Goal: Task Accomplishment & Management: Manage account settings

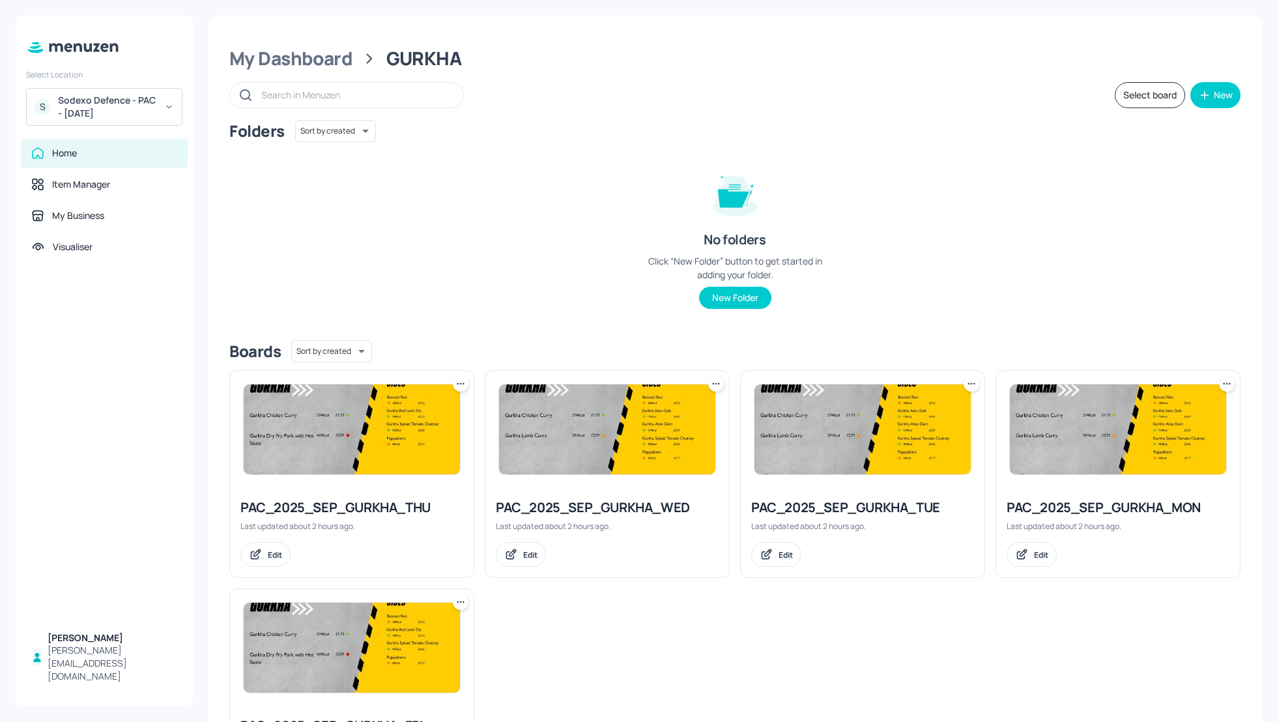
click at [538, 224] on div "Folders Sort by created id ​ No folders Click “New Folder” button to get starte…" at bounding box center [734, 225] width 1011 height 210
click at [275, 57] on div "My Dashboard" at bounding box center [290, 58] width 123 height 23
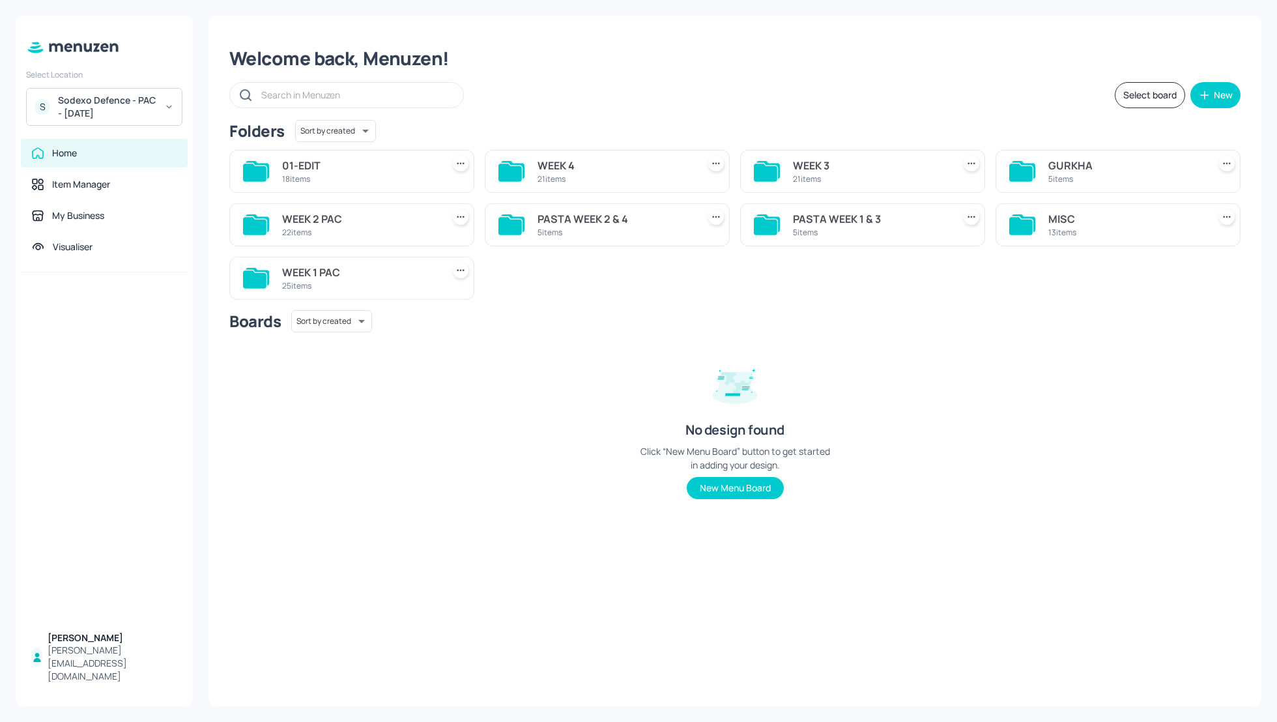
click at [865, 89] on div "Select board New" at bounding box center [734, 95] width 1011 height 26
click at [1062, 220] on div "MISC" at bounding box center [1125, 219] width 155 height 16
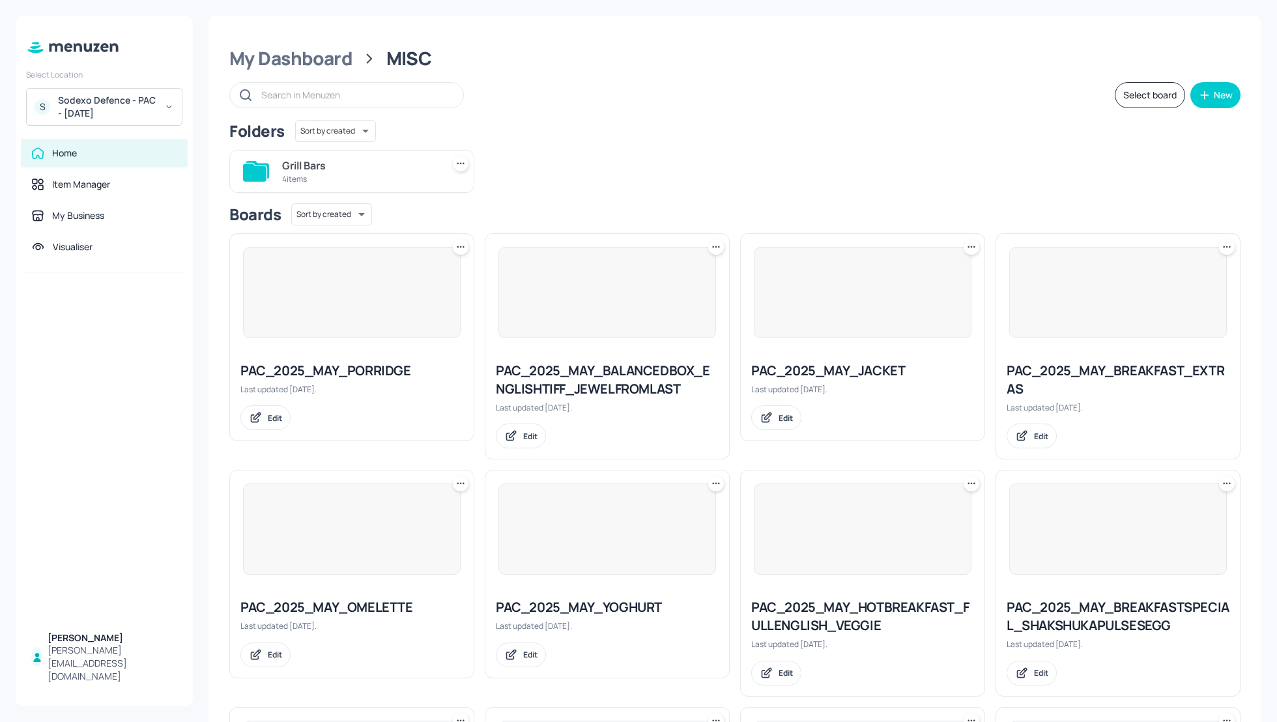
click at [690, 147] on div "Grill Bars 4 items" at bounding box center [730, 165] width 1022 height 53
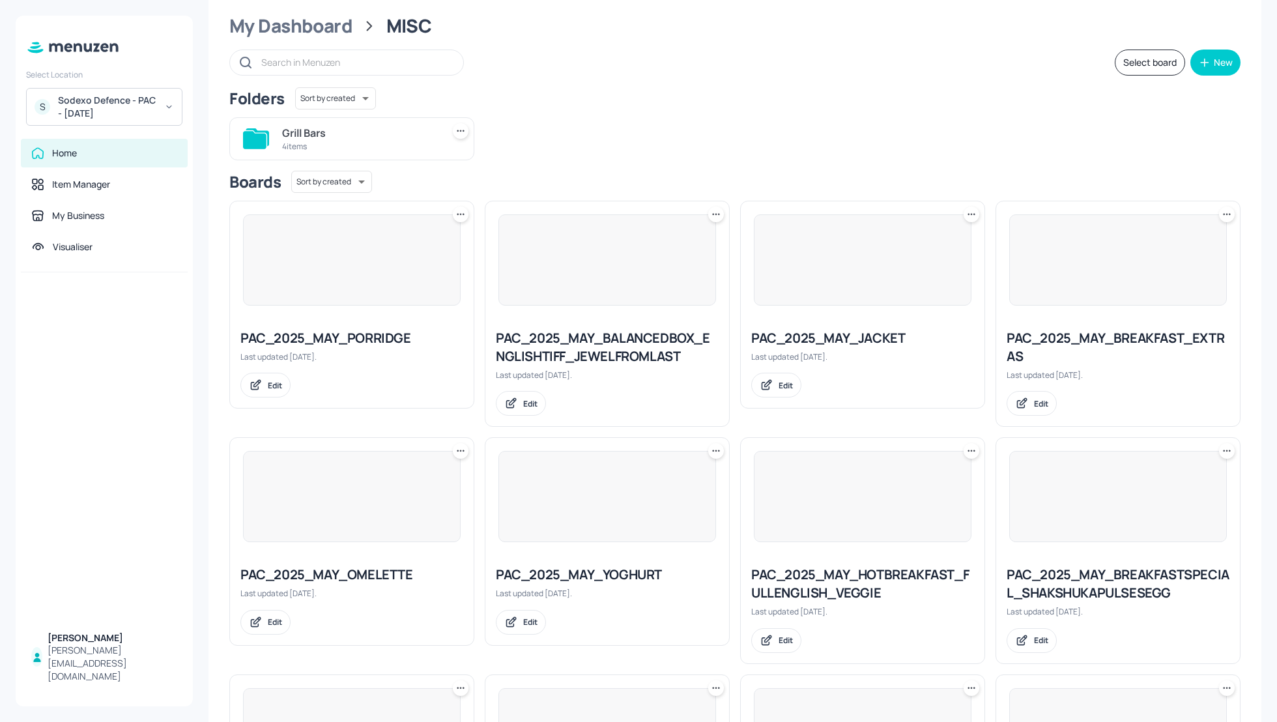
scroll to position [35, 0]
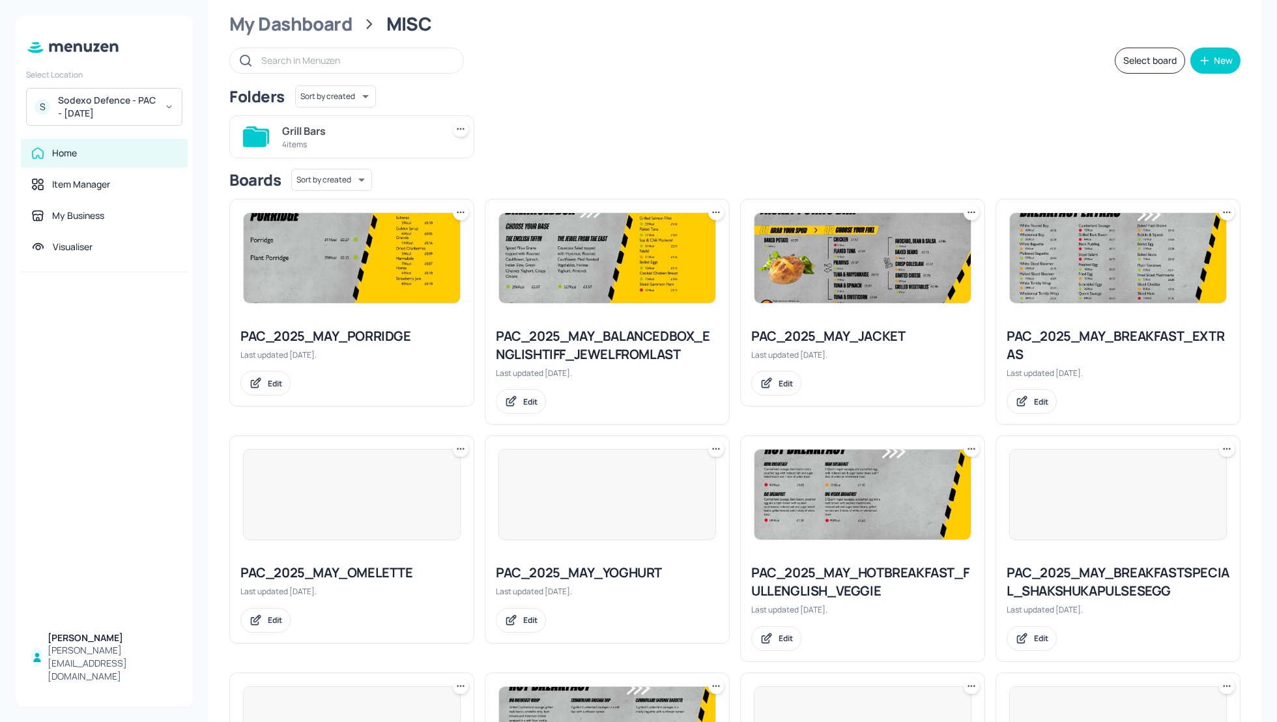
click at [457, 212] on icon at bounding box center [460, 212] width 13 height 13
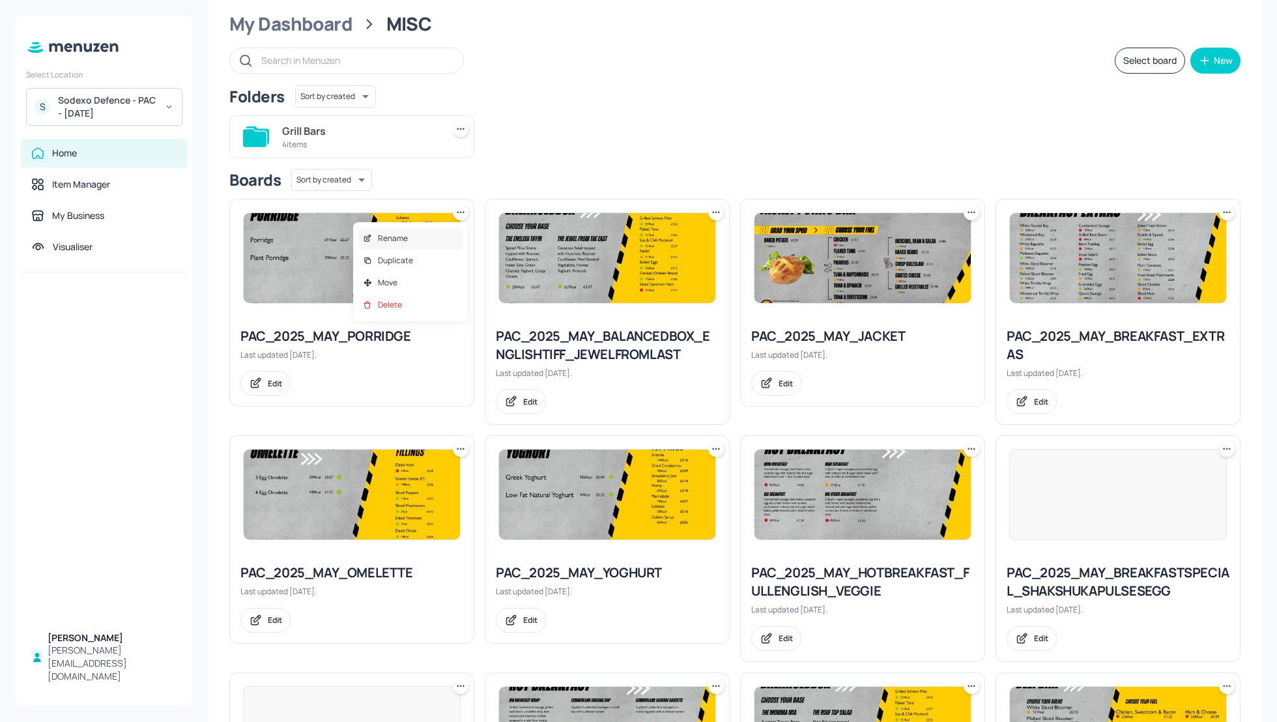
click at [400, 242] on p "Rename" at bounding box center [393, 239] width 30 height 12
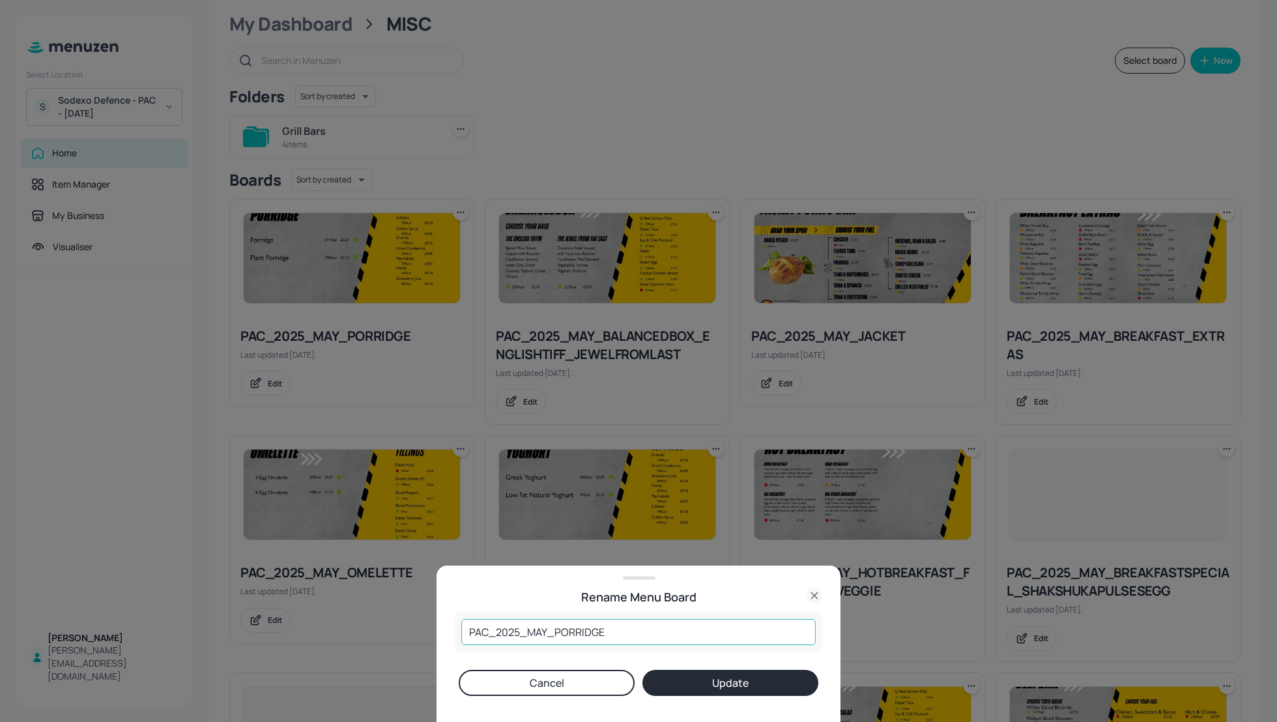
click at [547, 627] on input "PAC_2025_MAY_PORRIDGE" at bounding box center [638, 632] width 354 height 26
type input "PAC_2025_SEP_PORRIDGE"
click at [713, 685] on button "Update" at bounding box center [731, 683] width 176 height 26
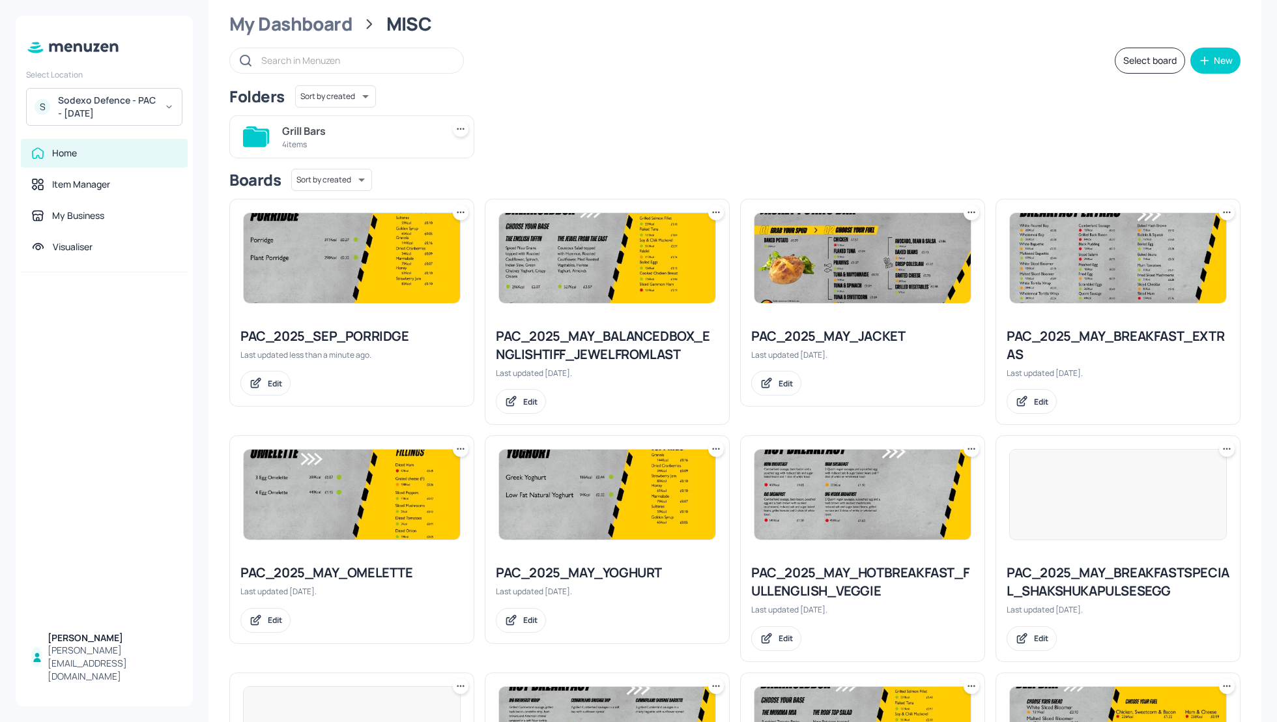
click at [713, 215] on icon at bounding box center [716, 212] width 13 height 13
click at [682, 236] on div "Rename" at bounding box center [665, 238] width 104 height 22
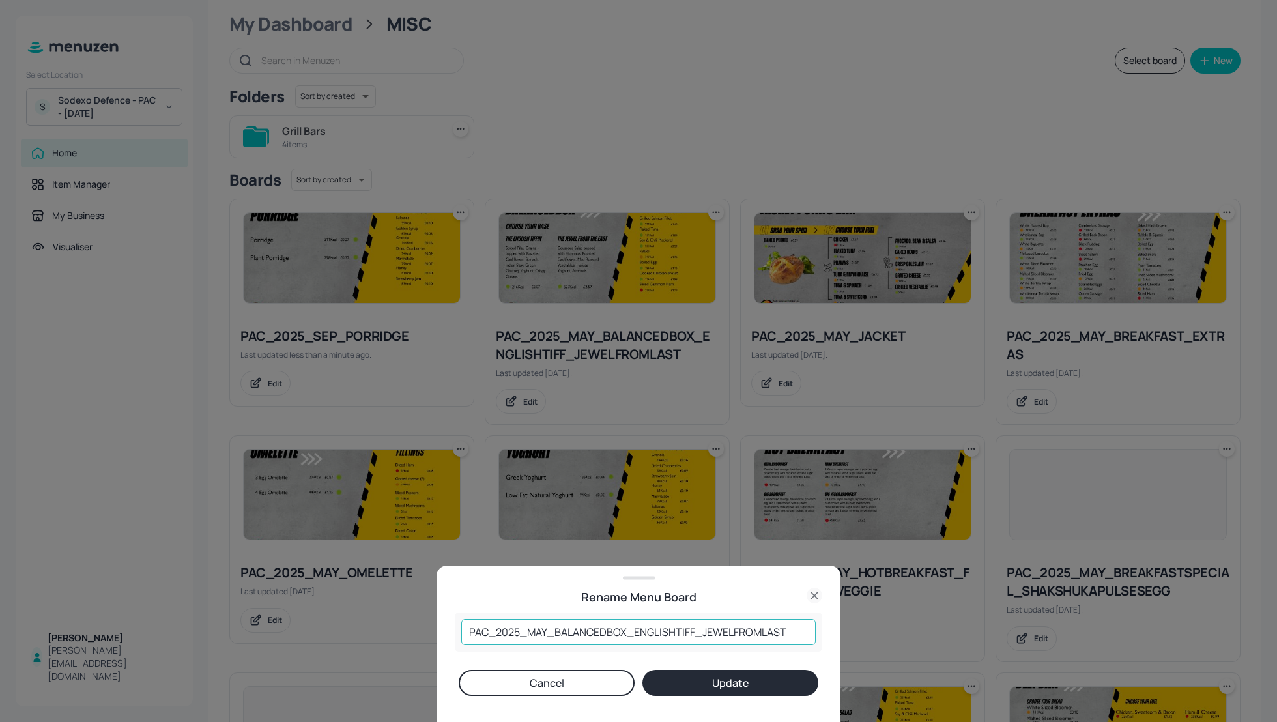
click at [549, 629] on input "PAC_2025_MAY_BALANCEDBOX_ENGLISHTIFF_JEWELFROMLAST" at bounding box center [638, 632] width 354 height 26
type input "PAC_2025_SEP_BALANCEDBOX_ENGLISHTIFF_JEWELFROMLAST"
click at [731, 692] on button "Update" at bounding box center [731, 683] width 176 height 26
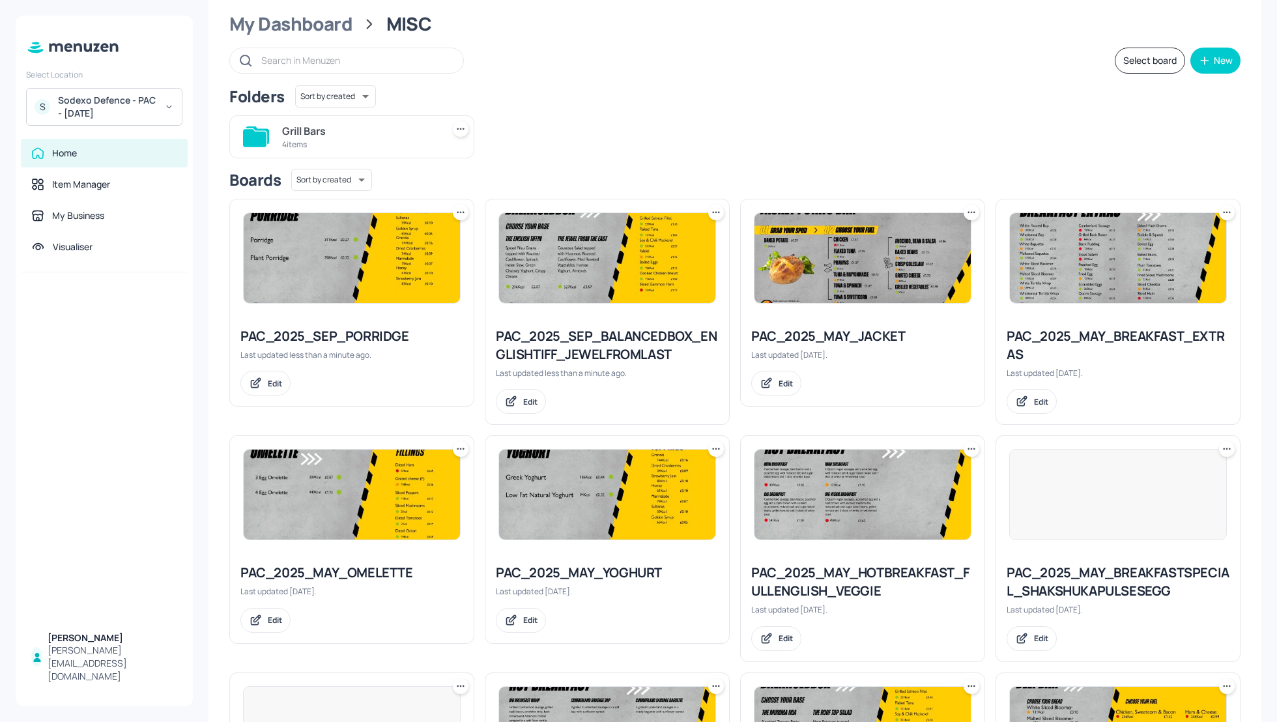
click at [972, 212] on icon at bounding box center [971, 212] width 13 height 13
click at [928, 237] on div "Rename" at bounding box center [919, 238] width 104 height 22
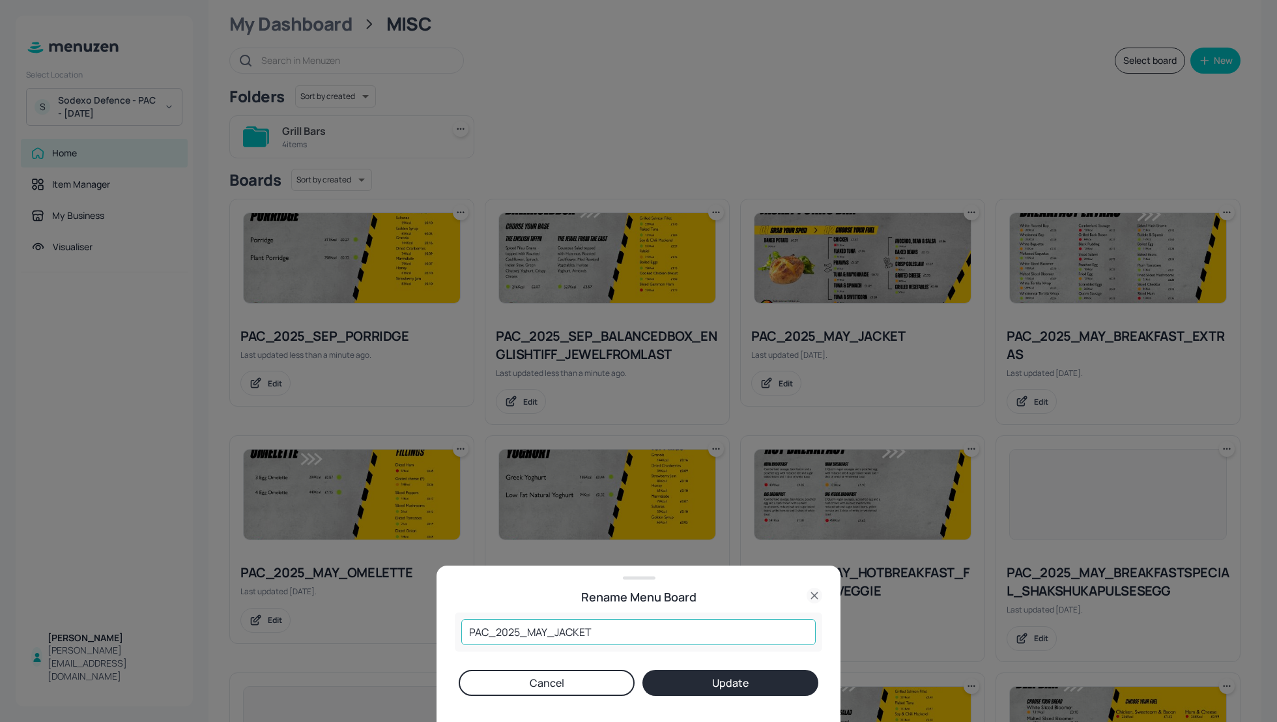
click at [546, 629] on input "PAC_2025_MAY_JACKET" at bounding box center [638, 632] width 354 height 26
type input "PAC_2025_SEP_JACKET"
click at [721, 689] on button "Update" at bounding box center [731, 683] width 176 height 26
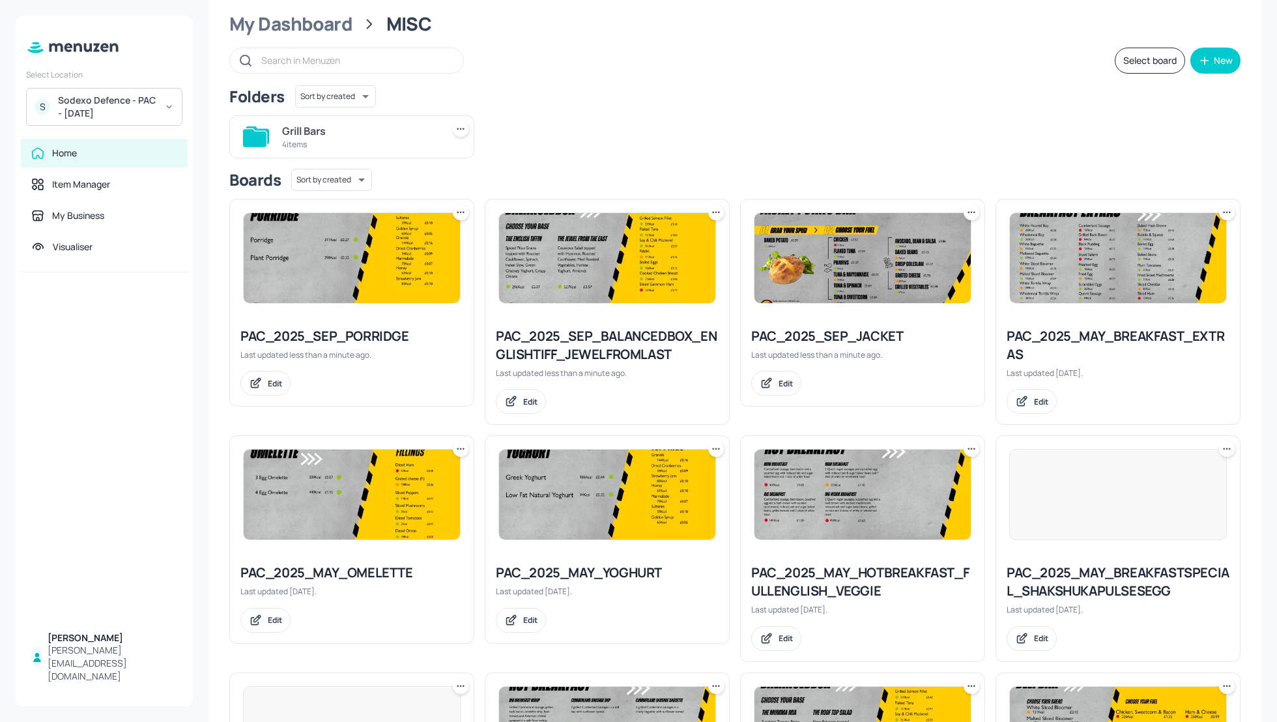
click at [1221, 206] on icon at bounding box center [1227, 212] width 13 height 13
click at [1171, 238] on div "Rename" at bounding box center [1173, 238] width 104 height 22
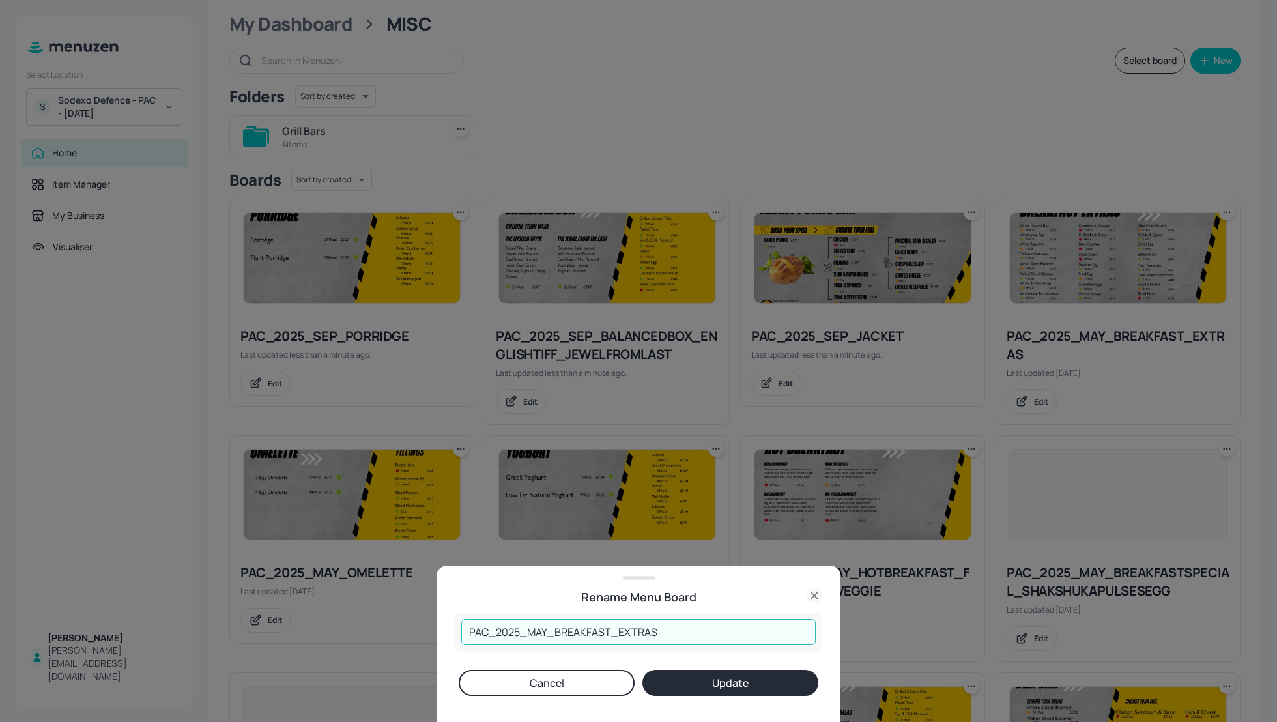
click at [547, 629] on input "PAC_2025_MAY_BREAKFAST_EXTRAS" at bounding box center [638, 632] width 354 height 26
type input "PAC_2025_SEP_BREAKFAST_EXTRAS"
click at [732, 699] on div "PAC_2025_SEP_BREAKFAST_EXTRAS ​ Cancel Update" at bounding box center [639, 667] width 368 height 109
click at [732, 684] on button "Update" at bounding box center [731, 683] width 176 height 26
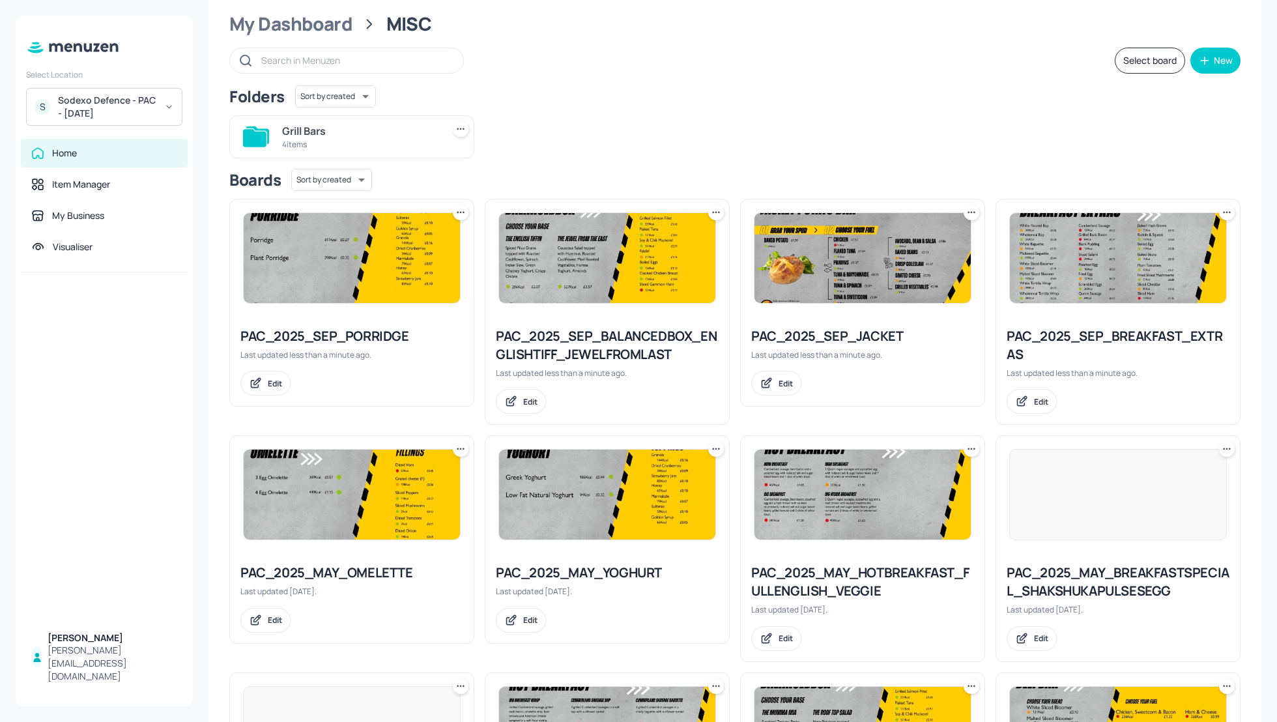
click at [458, 450] on icon at bounding box center [460, 448] width 13 height 13
click at [426, 469] on div "Rename" at bounding box center [410, 474] width 104 height 22
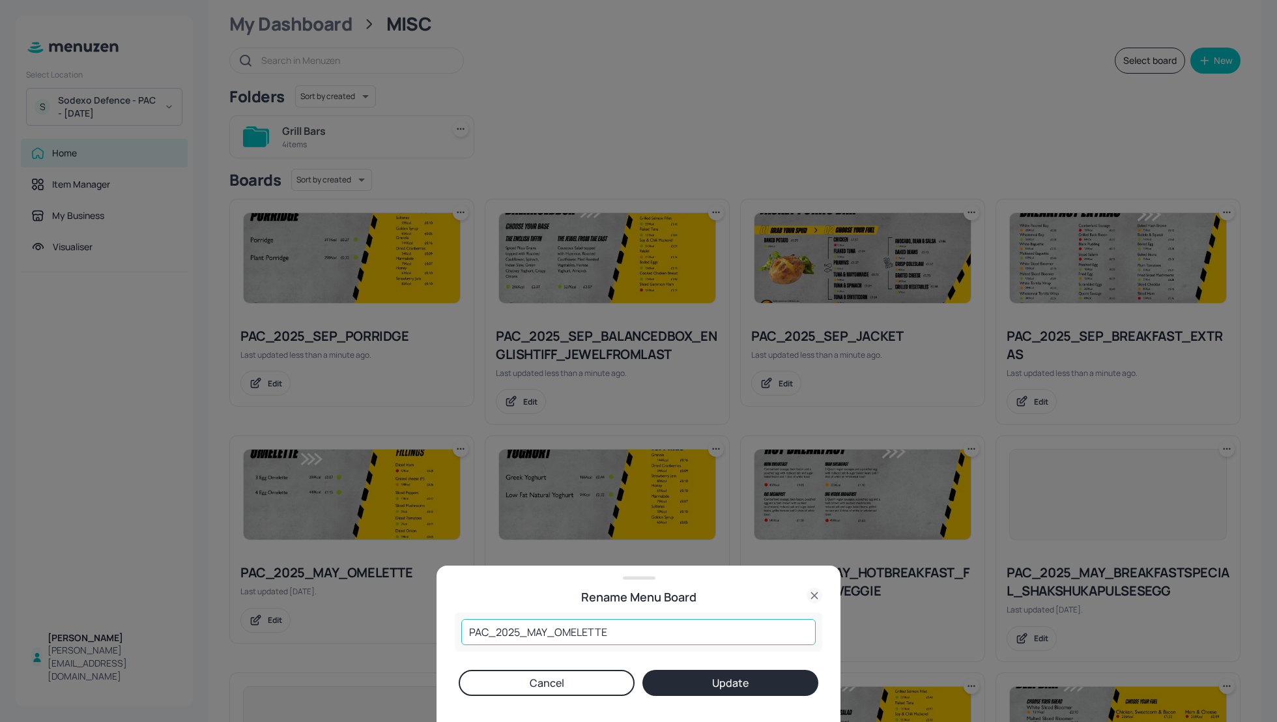
click at [546, 629] on input "PAC_2025_MAY_OMELETTE" at bounding box center [638, 632] width 354 height 26
type input "PAC_2025_SEP_OMELETTE"
click at [710, 687] on button "Update" at bounding box center [731, 683] width 176 height 26
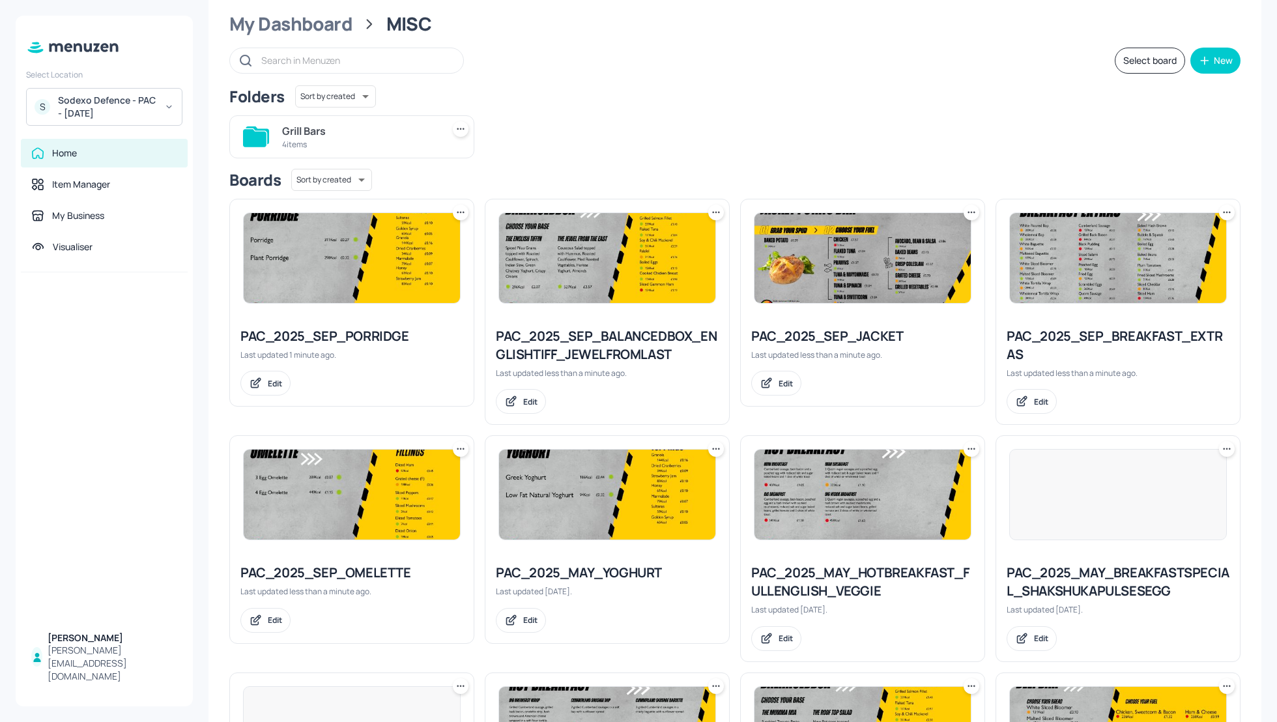
click at [714, 449] on icon at bounding box center [716, 448] width 13 height 13
click at [672, 467] on div "Rename" at bounding box center [665, 474] width 104 height 22
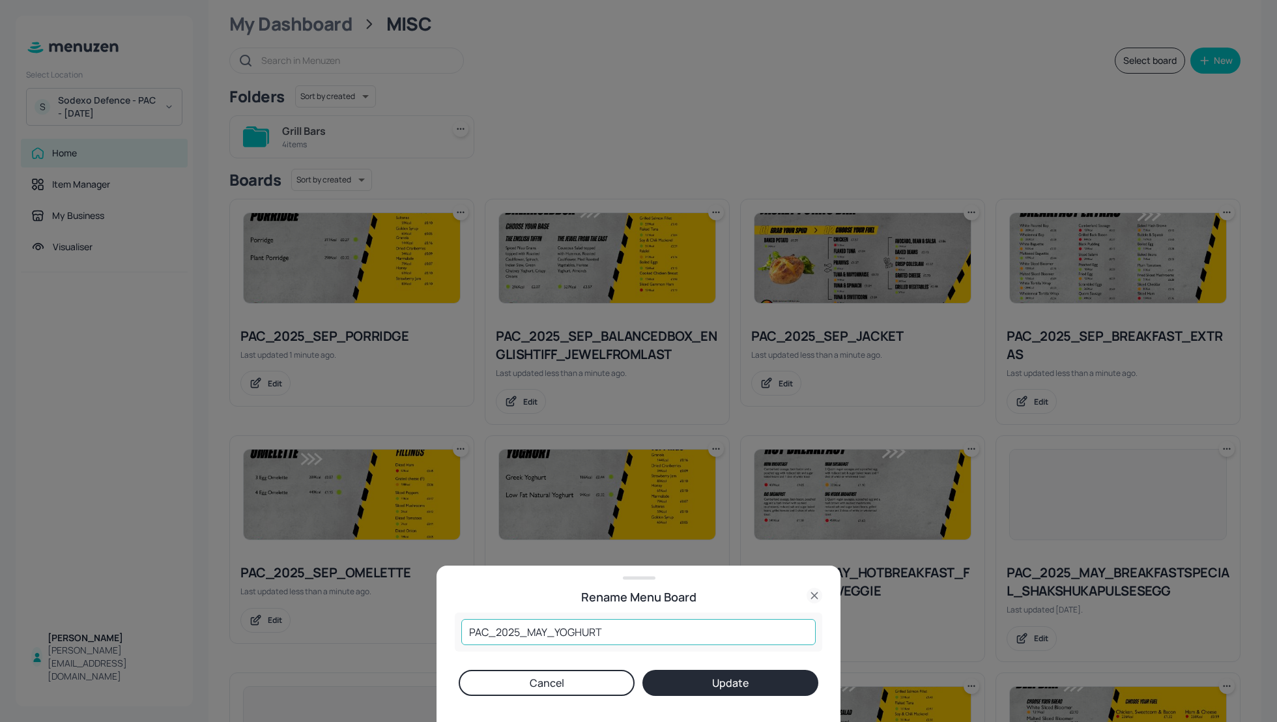
click at [545, 629] on input "PAC_2025_MAY_YOGHURT" at bounding box center [638, 632] width 354 height 26
type input "PAC_2025_SEP_YOGHURT"
click at [714, 671] on button "Update" at bounding box center [731, 683] width 176 height 26
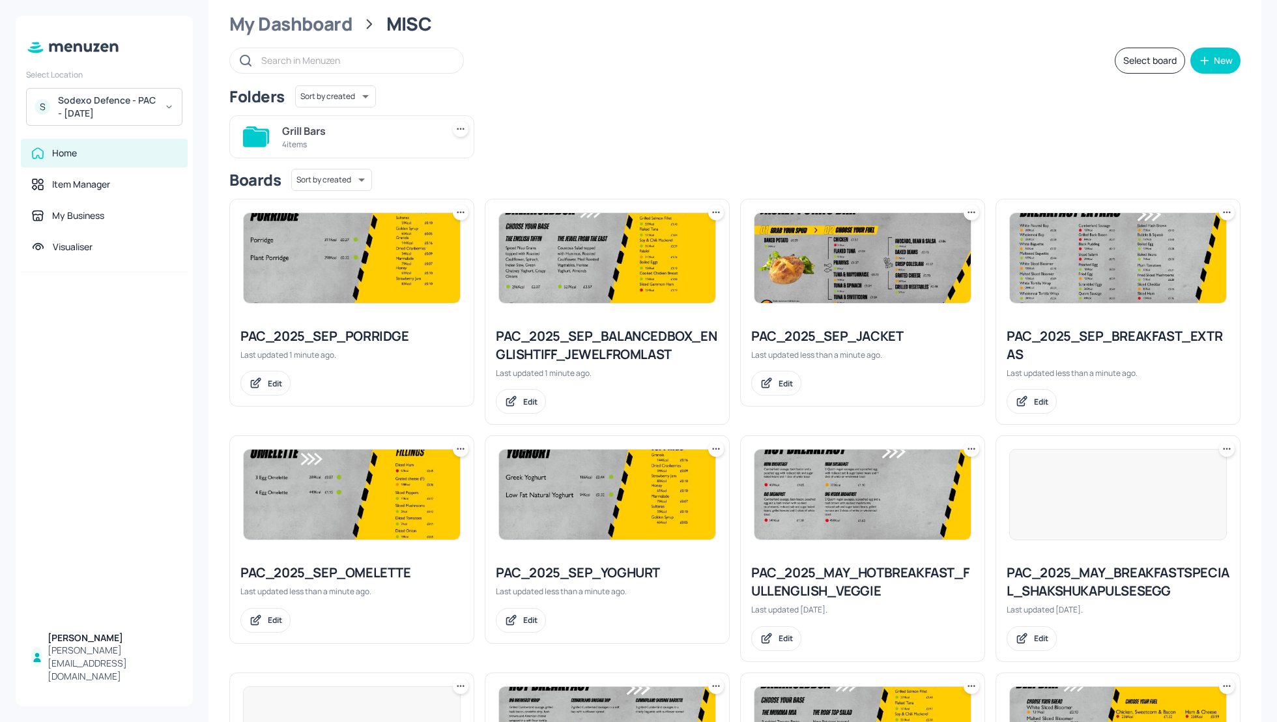
click at [966, 446] on icon at bounding box center [971, 448] width 13 height 13
click at [913, 470] on p "Rename" at bounding box center [902, 475] width 30 height 12
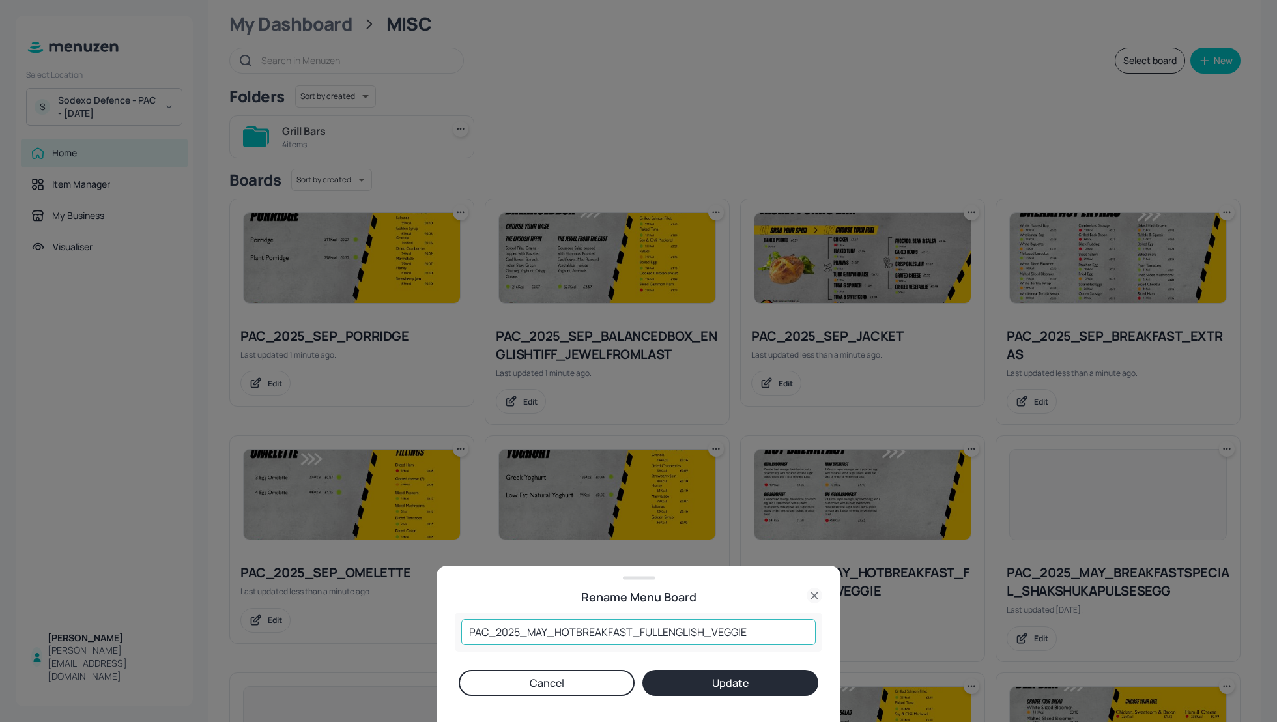
click at [547, 631] on input "PAC_2025_MAY_HOTBREAKFAST_FULLENGLISH_VEGGIE" at bounding box center [638, 632] width 354 height 26
type input "PAC_2025_SEP_HOTBREAKFAST_FULLENGLISH_VEGGIE"
click at [722, 678] on button "Update" at bounding box center [731, 683] width 176 height 26
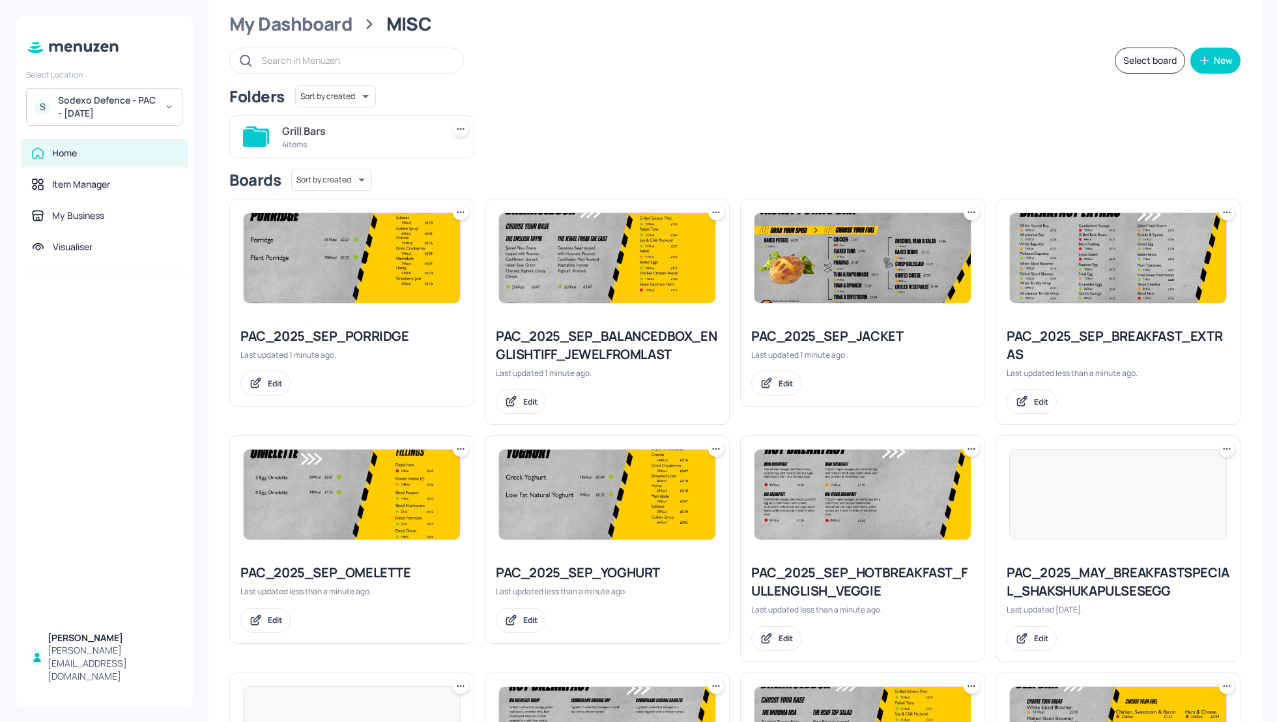
click at [1221, 448] on icon at bounding box center [1227, 448] width 13 height 13
click at [1159, 470] on p "Rename" at bounding box center [1156, 475] width 30 height 12
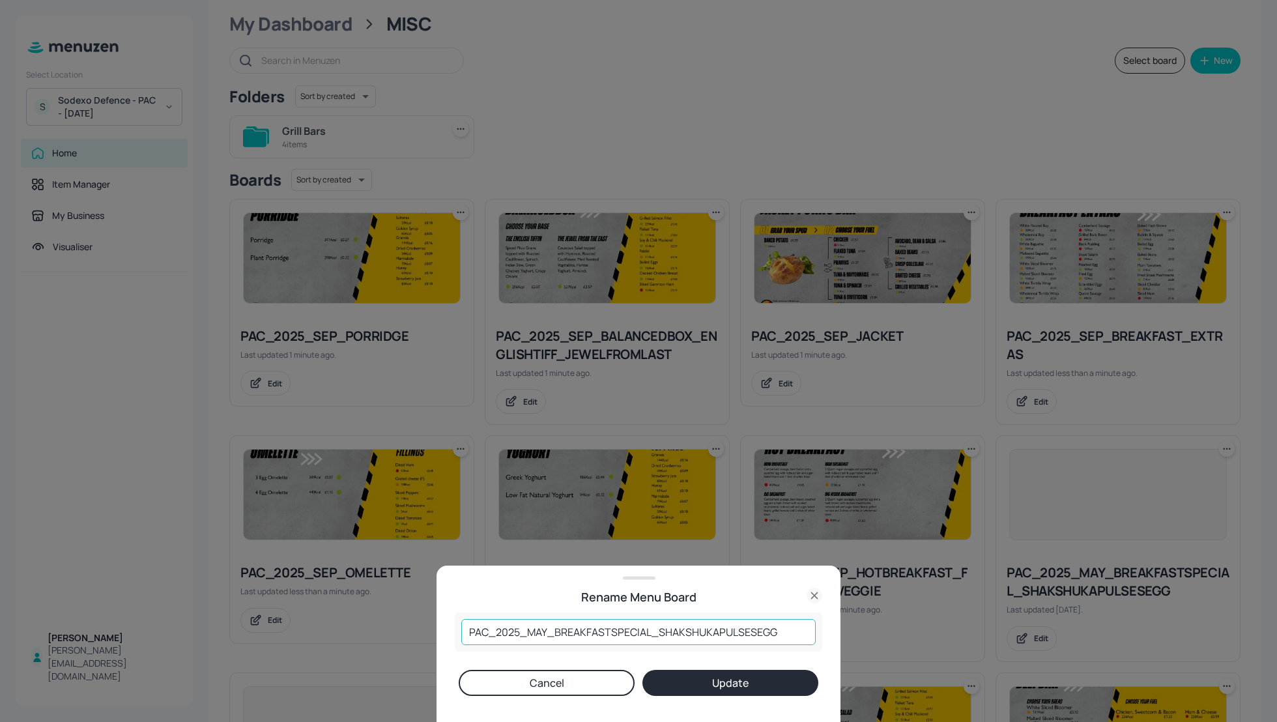
click at [546, 629] on input "PAC_2025_MAY_BREAKFASTSPECIAL_SHAKSHUKAPULSESEGG" at bounding box center [638, 632] width 354 height 26
type input "PAC_2025_SEP_BREAKFASTSPECIAL_SHAKSHUKAPULSESEGG"
click at [721, 682] on button "Update" at bounding box center [731, 683] width 176 height 26
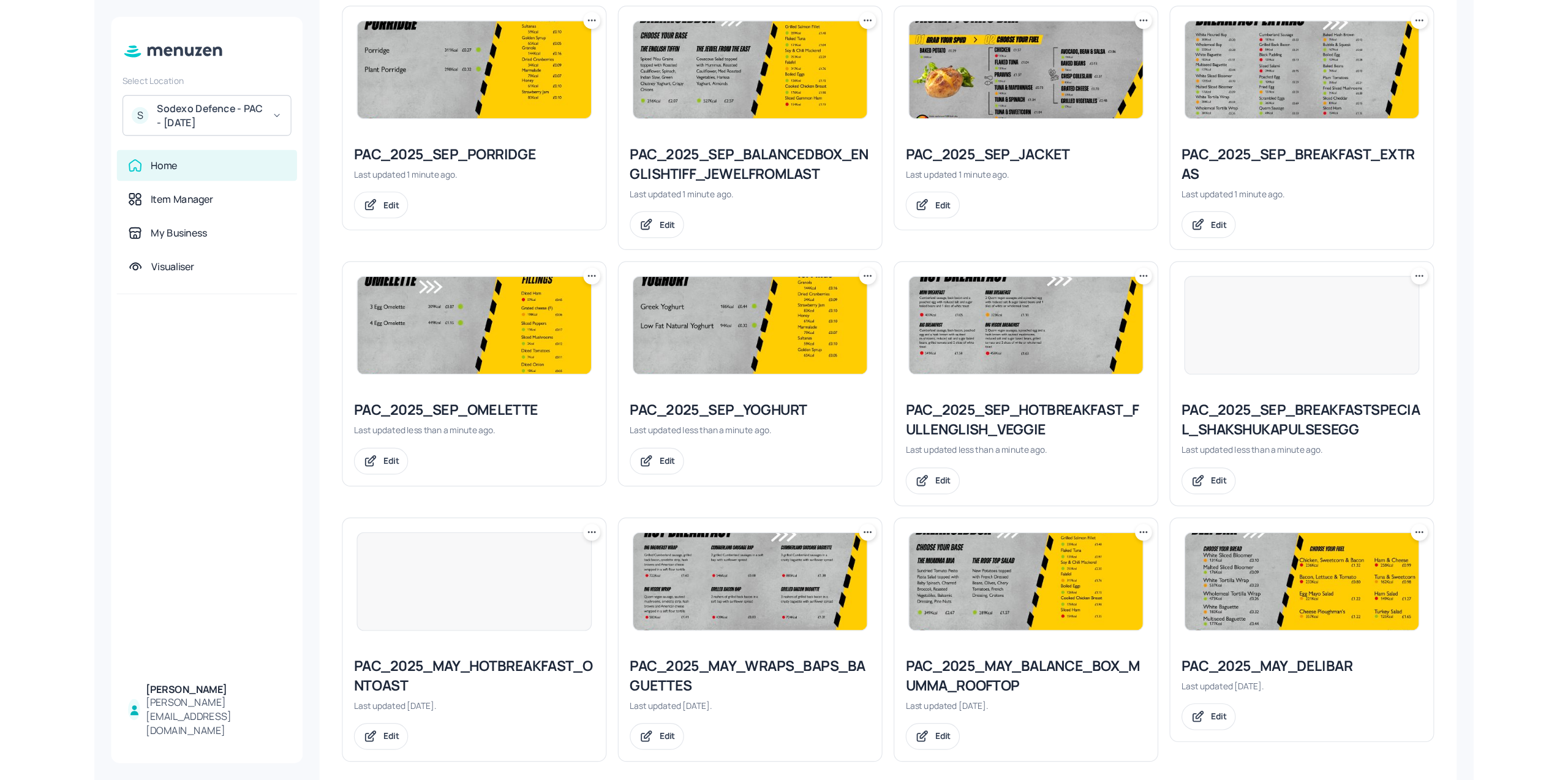
scroll to position [225, 0]
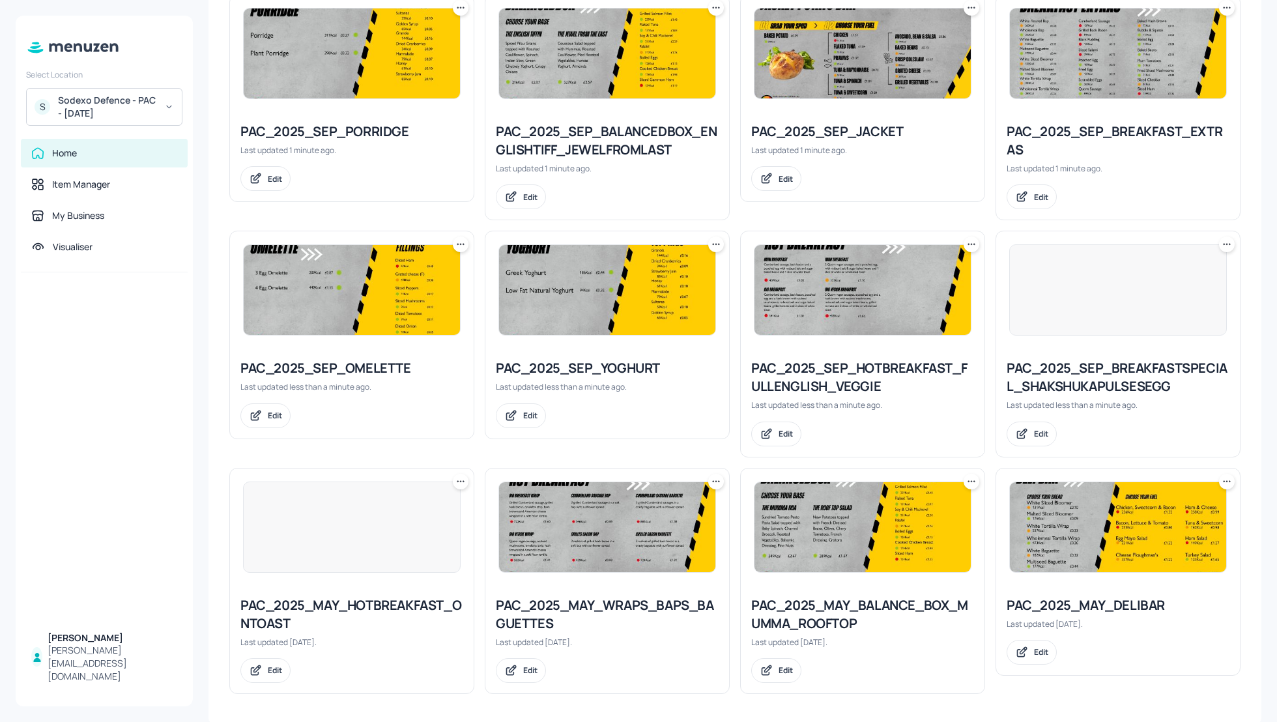
click at [455, 478] on icon at bounding box center [460, 481] width 13 height 13
click at [384, 509] on p "Rename" at bounding box center [393, 506] width 30 height 12
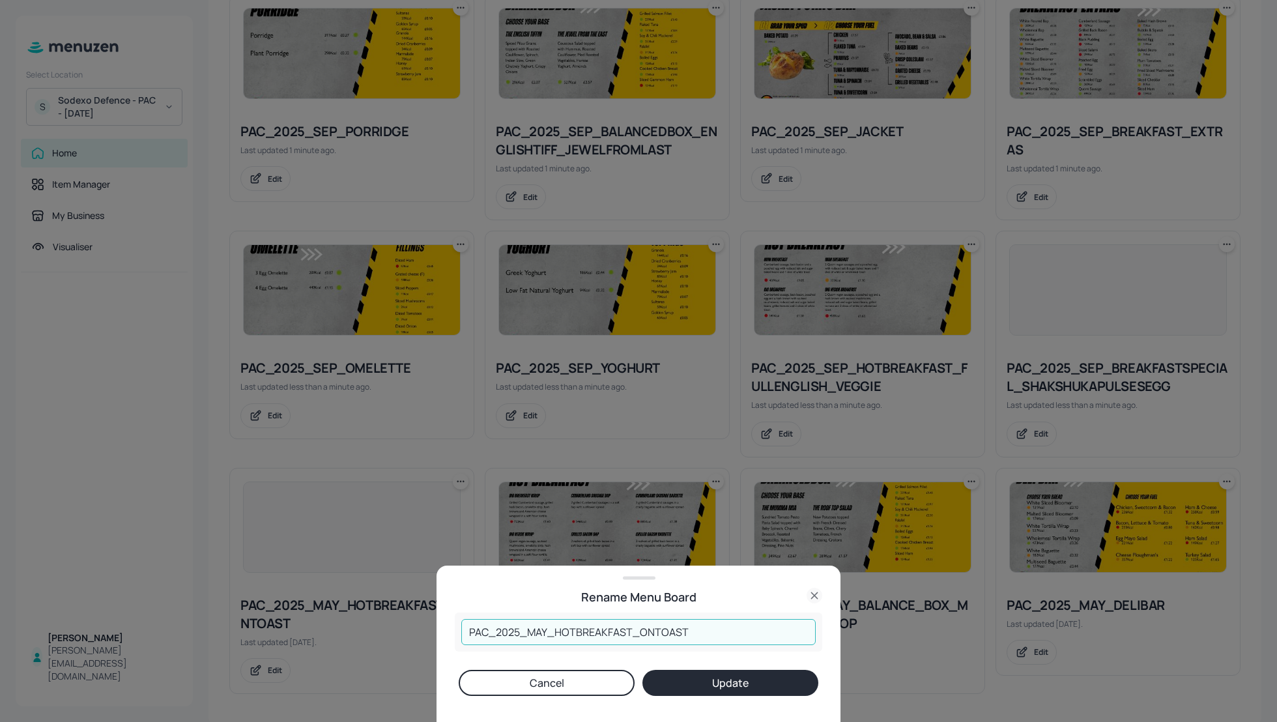
click at [548, 632] on input "PAC_2025_MAY_HOTBREAKFAST_ONTOAST" at bounding box center [638, 632] width 354 height 26
type input "PAC_2025_SEP_HOTBREAKFAST_ONTOAST"
click at [704, 686] on button "Update" at bounding box center [731, 683] width 176 height 26
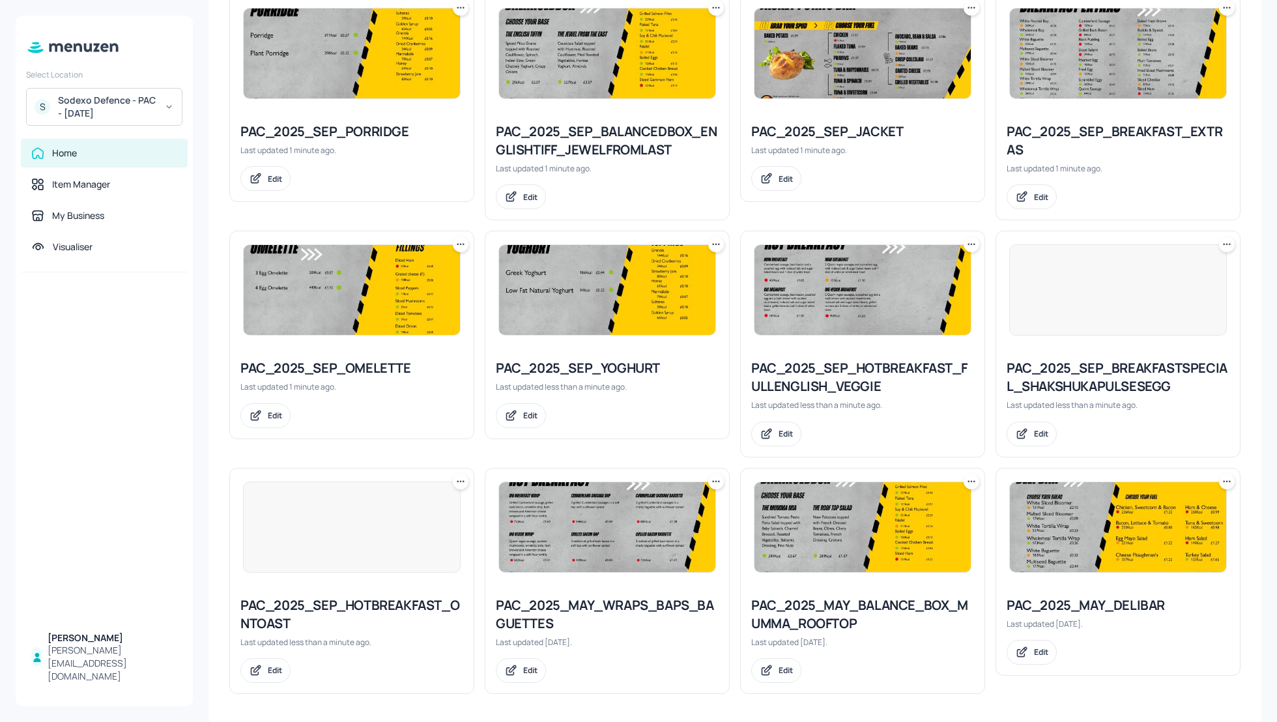
click at [714, 481] on icon at bounding box center [716, 481] width 13 height 13
click at [672, 501] on div "Rename" at bounding box center [665, 506] width 104 height 22
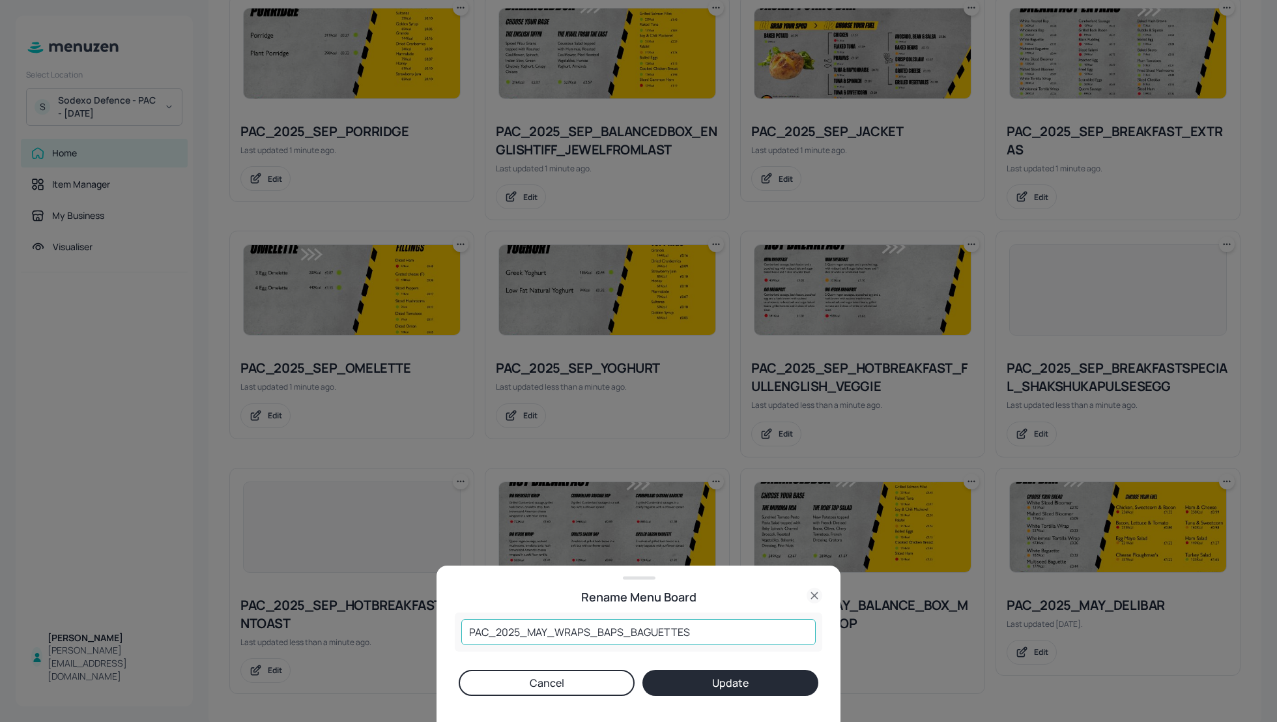
click at [547, 629] on input "PAC_2025_MAY_WRAPS_BAPS_BAGUETTES" at bounding box center [638, 632] width 354 height 26
type input "PAC_2025_SEP_WRAPS_BAPS_BAGUETTES"
click at [757, 695] on button "Update" at bounding box center [731, 683] width 176 height 26
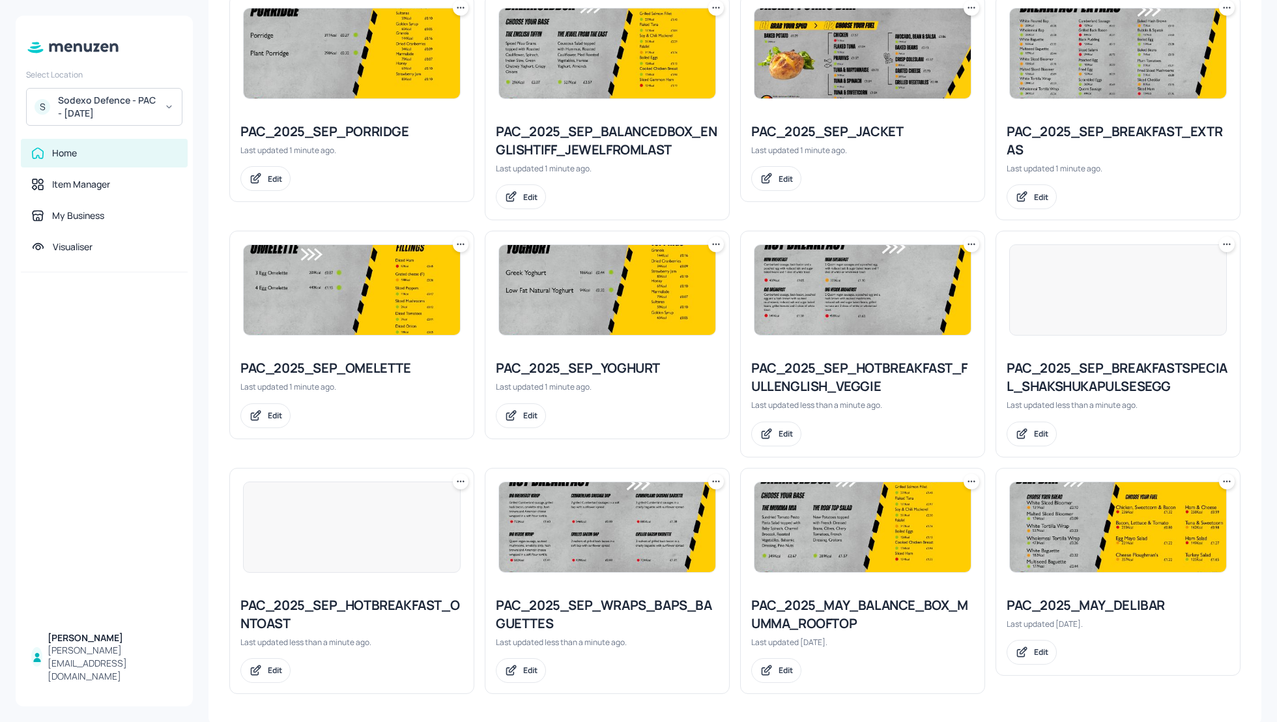
click at [968, 481] on icon at bounding box center [971, 481] width 13 height 13
click at [927, 496] on div "Rename" at bounding box center [919, 506] width 104 height 22
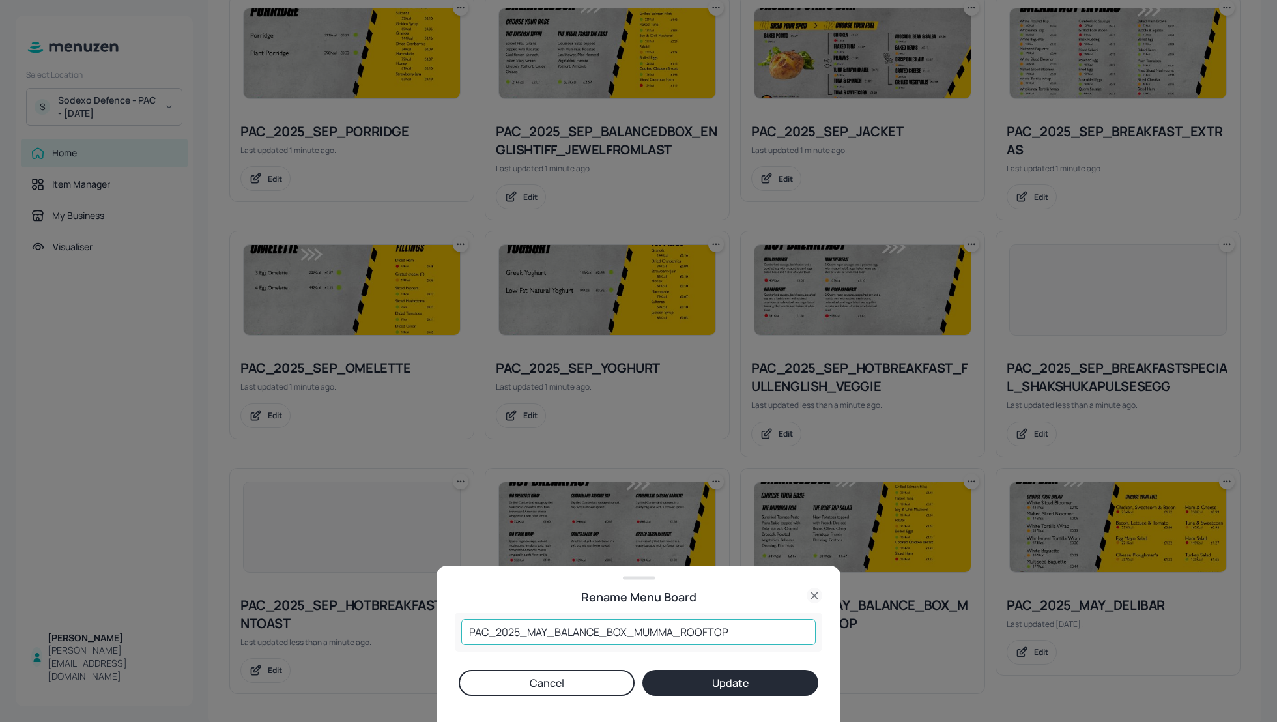
click at [546, 629] on input "PAC_2025_MAY_BALANCE_BOX_MUMMA_ROOFTOP" at bounding box center [638, 632] width 354 height 26
type input "PAC_2025_SEP_BALANCE_BOX_MUMMA_ROOFTOP"
click at [699, 676] on button "Update" at bounding box center [731, 683] width 176 height 26
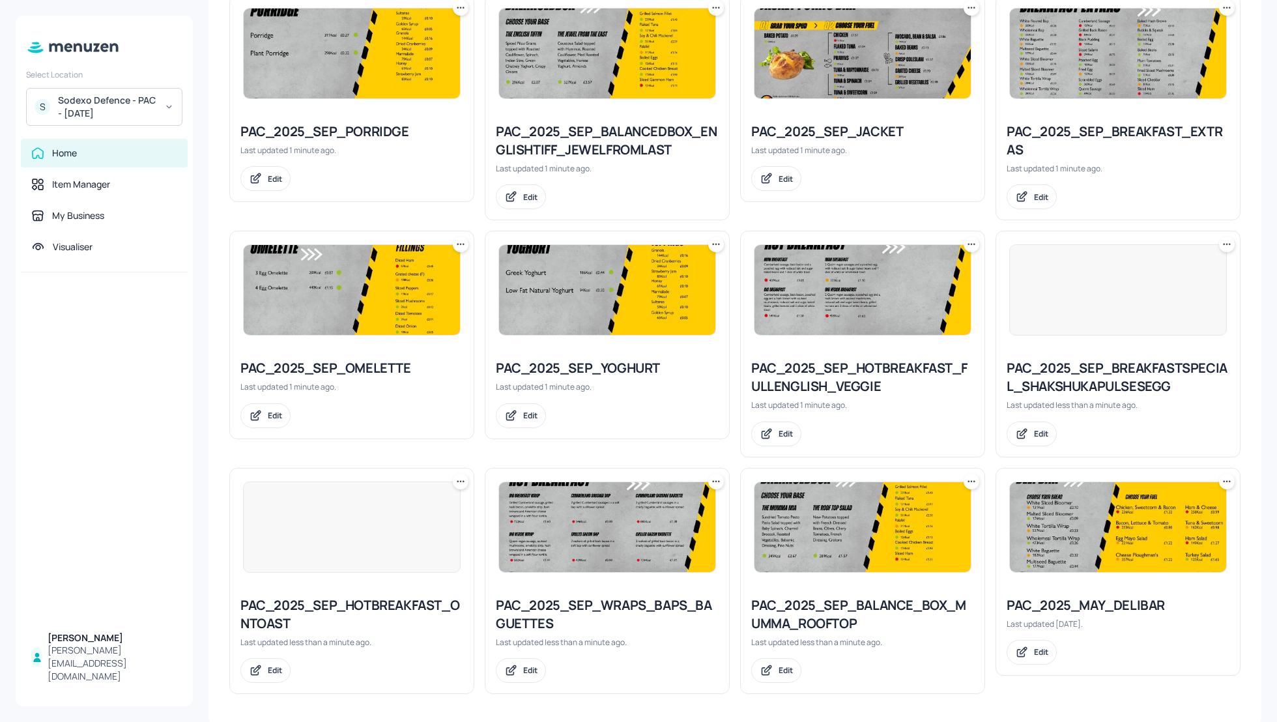
click at [1228, 481] on icon at bounding box center [1227, 481] width 13 height 13
click at [1170, 500] on div "Rename" at bounding box center [1173, 506] width 104 height 22
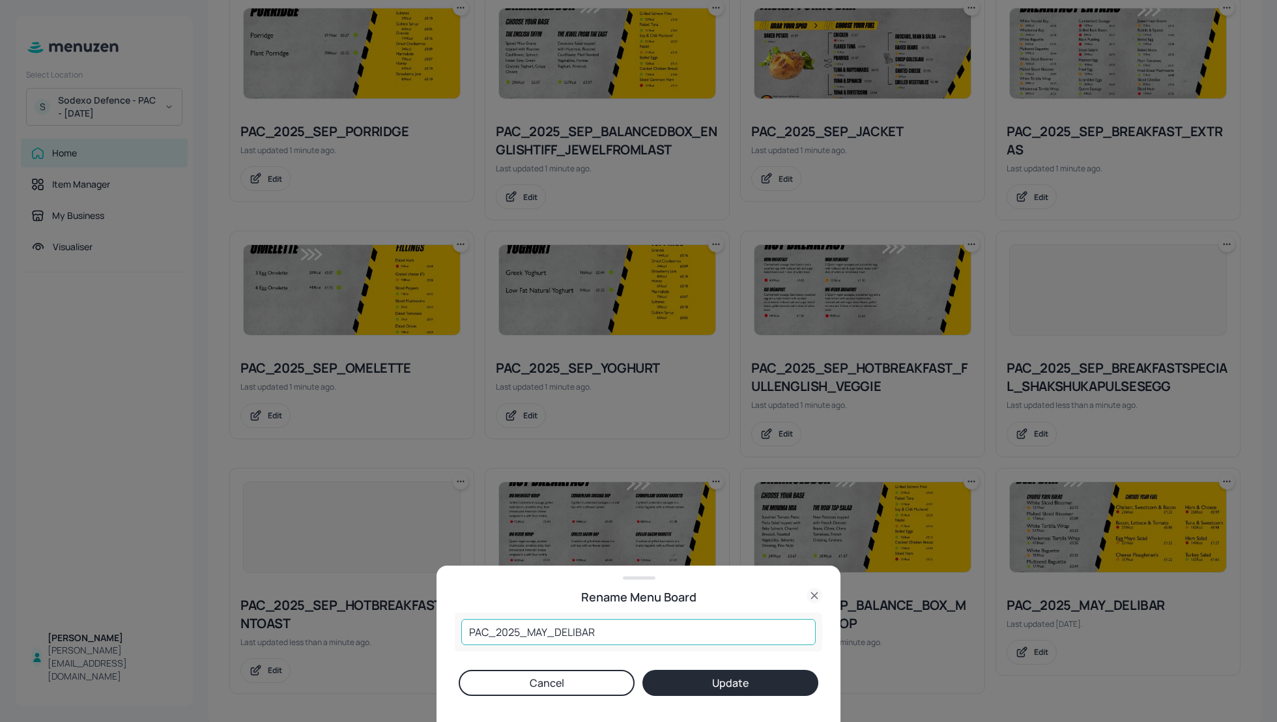
click at [545, 636] on input "PAC_2025_MAY_DELIBAR" at bounding box center [638, 632] width 354 height 26
type input "PAC_2025_SEP_DELIBAR"
click at [729, 681] on button "Update" at bounding box center [731, 683] width 176 height 26
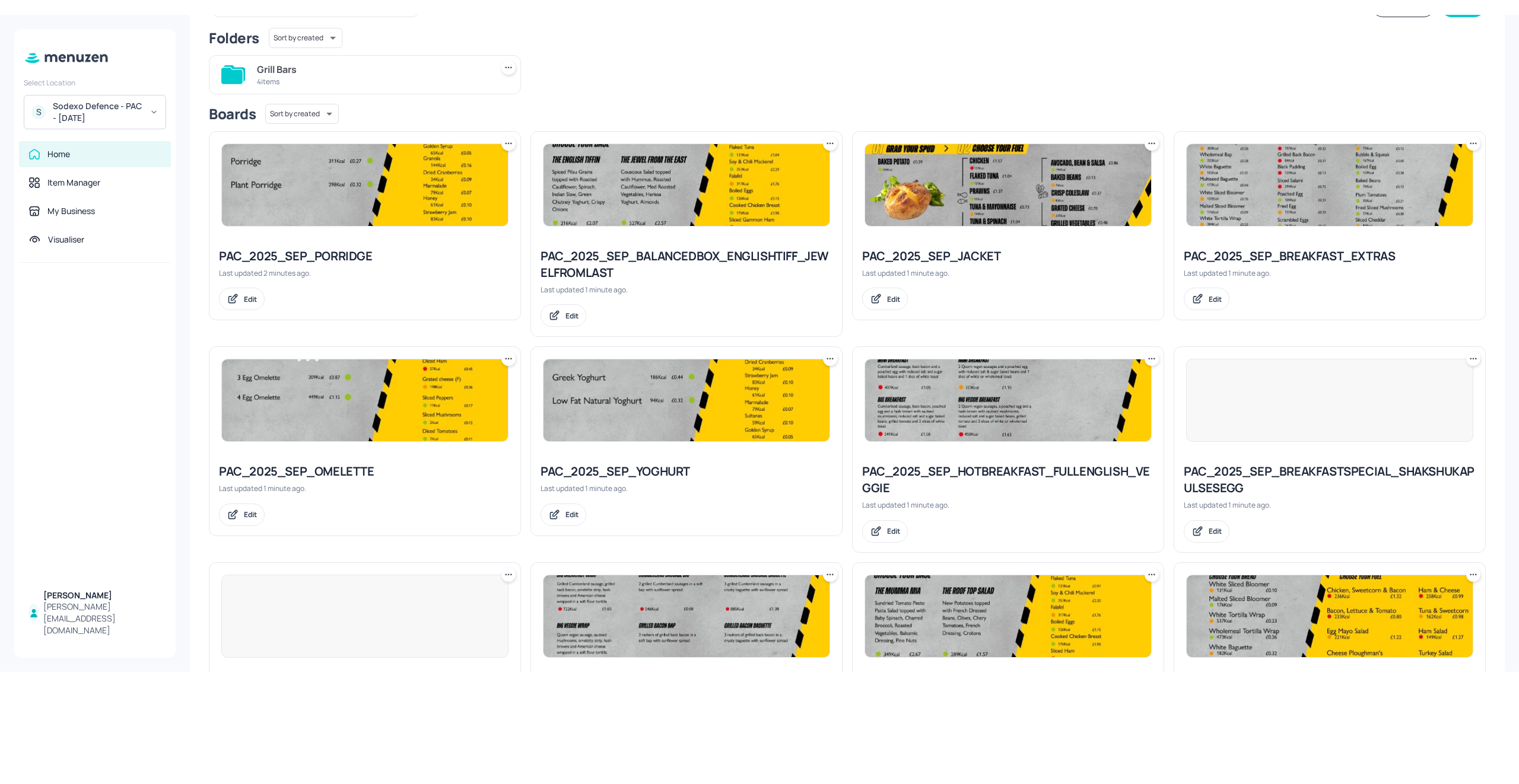
scroll to position [97, 0]
